Goal: Task Accomplishment & Management: Manage account settings

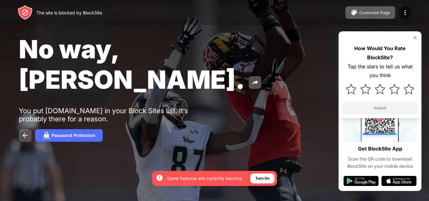
click at [24, 132] on img at bounding box center [25, 136] width 8 height 8
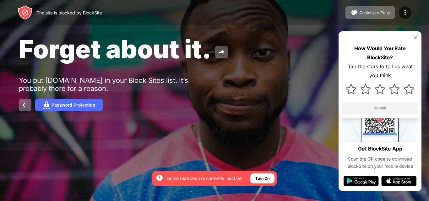
click at [416, 39] on img at bounding box center [415, 37] width 5 height 5
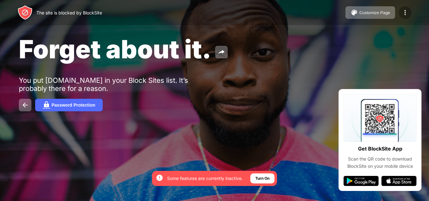
click at [405, 10] on img at bounding box center [405, 13] width 8 height 8
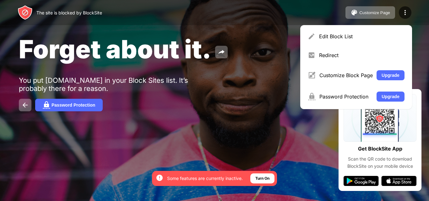
click at [219, 83] on div "Forget about it. You put tiktok.com in your Block Sites list. It’s probably the…" at bounding box center [214, 72] width 429 height 145
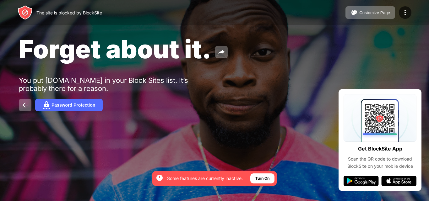
click at [70, 16] on div "The site is blocked by BlockSite" at bounding box center [60, 12] width 84 height 15
drag, startPoint x: 58, startPoint y: 105, endPoint x: 119, endPoint y: 110, distance: 61.1
click at [170, 109] on div "Password Protection" at bounding box center [214, 105] width 391 height 13
click at [84, 108] on button "Password Protection" at bounding box center [69, 105] width 68 height 13
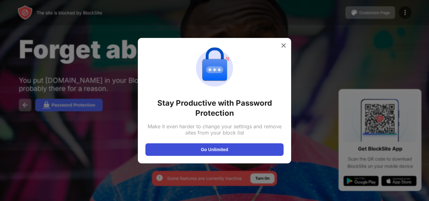
click at [199, 156] on button "Go Unlimited" at bounding box center [214, 150] width 138 height 13
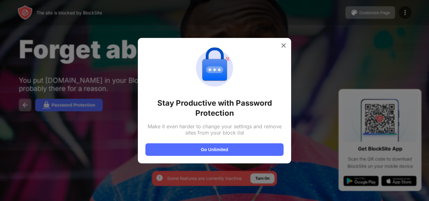
click at [286, 42] on img at bounding box center [283, 45] width 6 height 6
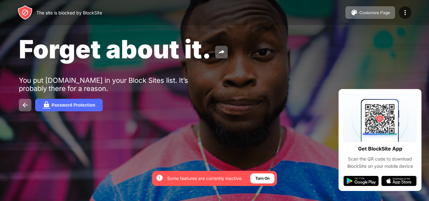
click at [282, 48] on img at bounding box center [283, 45] width 6 height 6
click at [262, 175] on div "By opting in, you ensure access to all the features and benefits that rely on t…" at bounding box center [214, 178] width 125 height 15
click at [262, 176] on div "Turn On" at bounding box center [262, 179] width 14 height 6
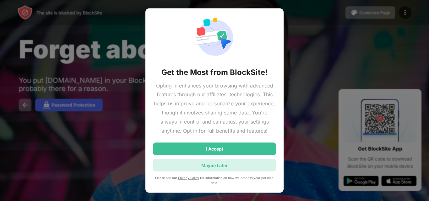
click at [215, 165] on div "Maybe Later" at bounding box center [214, 165] width 26 height 5
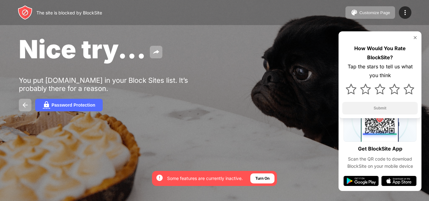
click at [415, 38] on img at bounding box center [415, 37] width 5 height 5
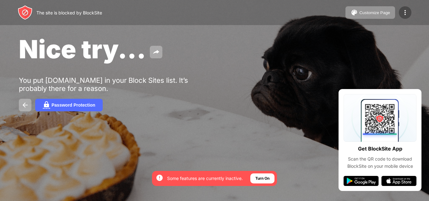
click at [402, 11] on img at bounding box center [405, 13] width 8 height 8
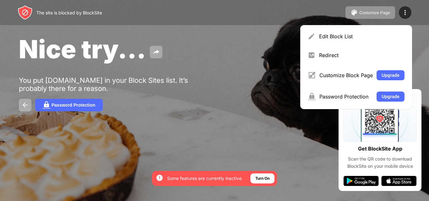
click at [241, 88] on div "Nice try... You put [DOMAIN_NAME] in your Block Sites list. It’s probably there…" at bounding box center [214, 72] width 429 height 145
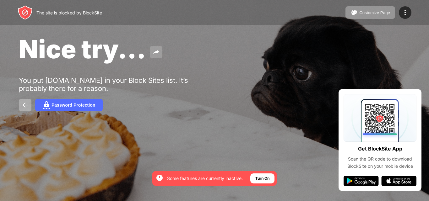
click at [158, 56] on img at bounding box center [156, 52] width 8 height 8
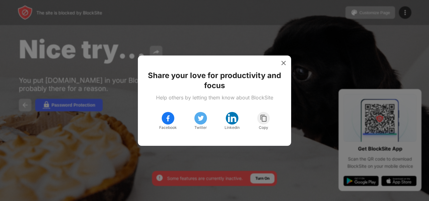
drag, startPoint x: 297, startPoint y: 59, endPoint x: 288, endPoint y: 61, distance: 8.9
click at [294, 60] on div at bounding box center [214, 100] width 429 height 201
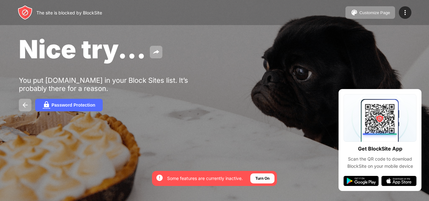
drag, startPoint x: 288, startPoint y: 61, endPoint x: 276, endPoint y: 16, distance: 46.3
